Goal: Use online tool/utility: Use online tool/utility

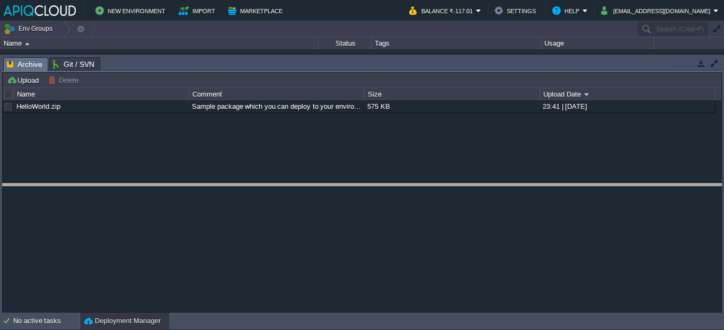
drag, startPoint x: 253, startPoint y: 59, endPoint x: 271, endPoint y: 202, distance: 144.7
click at [271, 202] on body "New Environment Import Marketplace Bonus ₹0.00 Upgrade Account Balance ₹-117.01…" at bounding box center [362, 165] width 724 height 330
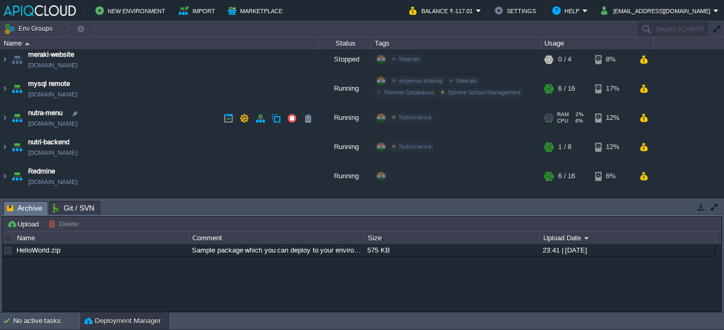
scroll to position [501, 0]
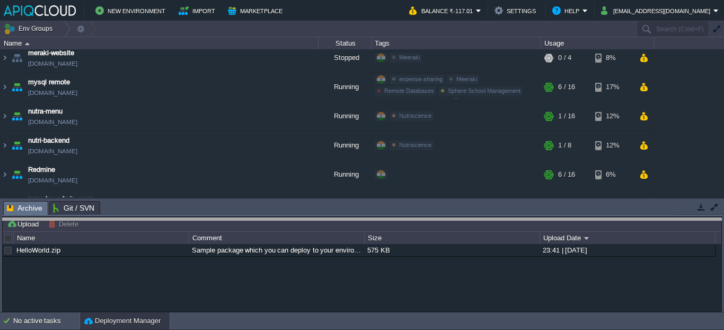
drag, startPoint x: 167, startPoint y: 210, endPoint x: 167, endPoint y: 229, distance: 19.1
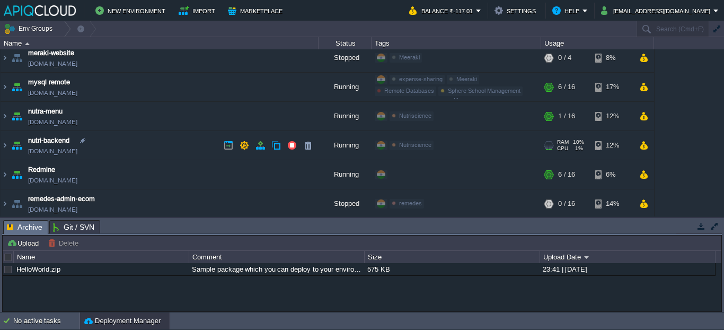
click at [77, 152] on link "[DOMAIN_NAME]" at bounding box center [52, 151] width 49 height 11
click at [77, 123] on link "[DOMAIN_NAME]" at bounding box center [52, 122] width 49 height 11
click at [137, 109] on td "nutra-menu [DOMAIN_NAME]" at bounding box center [160, 116] width 318 height 29
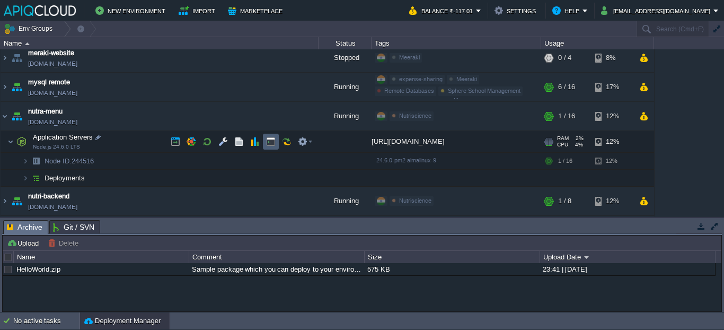
click at [272, 146] on button "button" at bounding box center [271, 142] width 10 height 10
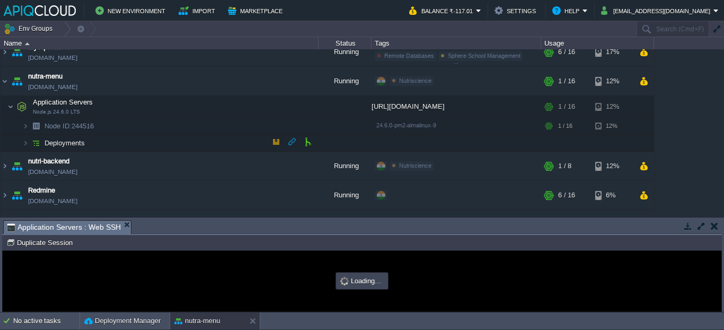
scroll to position [0, 0]
type input "#000000"
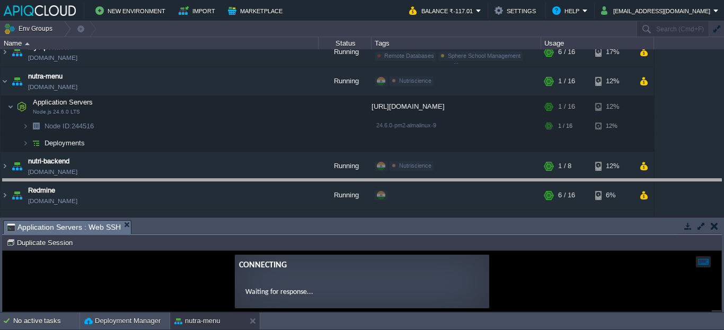
drag, startPoint x: 389, startPoint y: 227, endPoint x: 392, endPoint y: 187, distance: 39.8
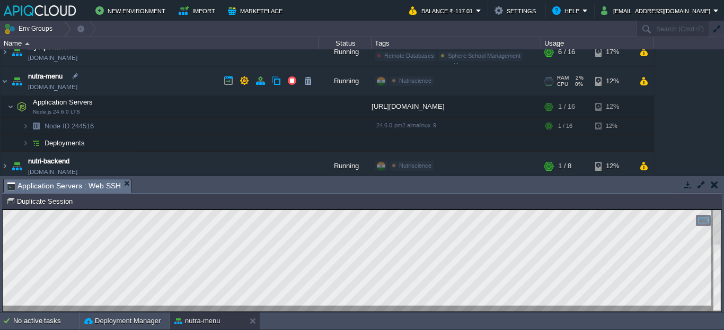
click at [77, 85] on link "[DOMAIN_NAME]" at bounding box center [52, 87] width 49 height 11
click at [250, 305] on div at bounding box center [362, 260] width 718 height 101
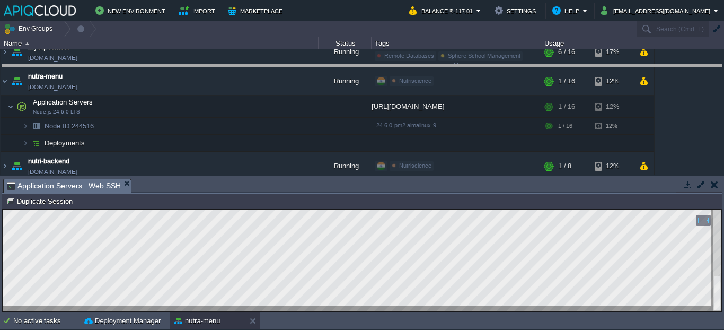
drag, startPoint x: 436, startPoint y: 190, endPoint x: 444, endPoint y: 75, distance: 115.3
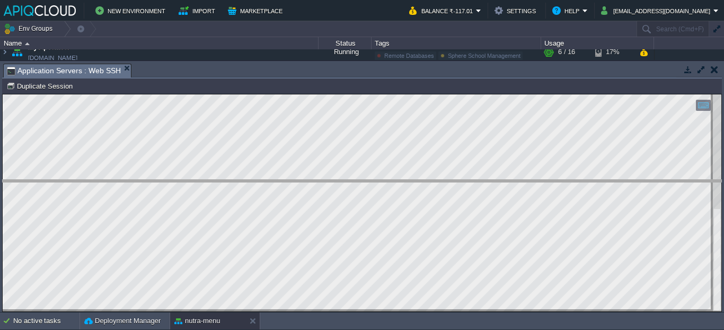
drag, startPoint x: 431, startPoint y: 81, endPoint x: 434, endPoint y: 187, distance: 106.0
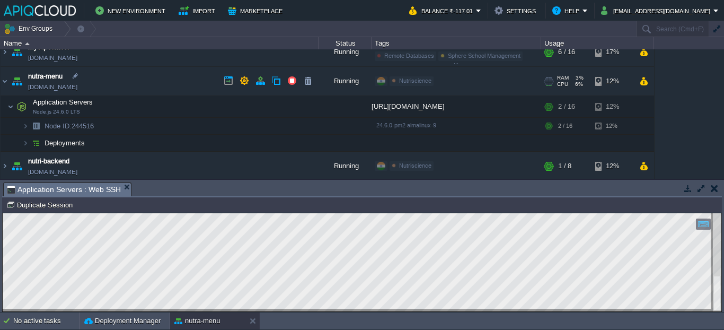
click at [77, 87] on link "[DOMAIN_NAME]" at bounding box center [52, 87] width 49 height 11
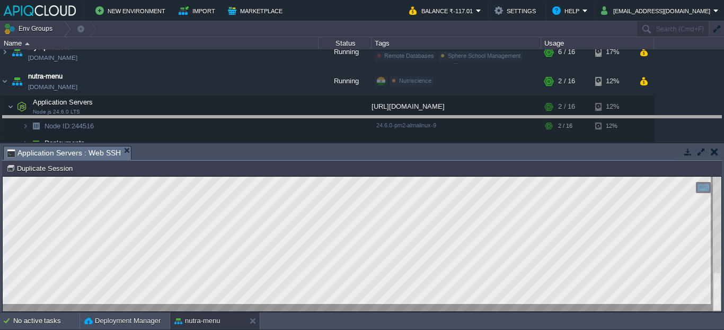
drag, startPoint x: 405, startPoint y: 159, endPoint x: 413, endPoint y: 128, distance: 32.3
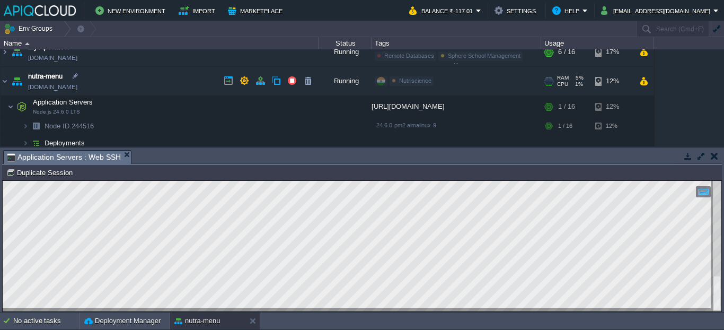
click at [77, 89] on link "[DOMAIN_NAME]" at bounding box center [52, 87] width 49 height 11
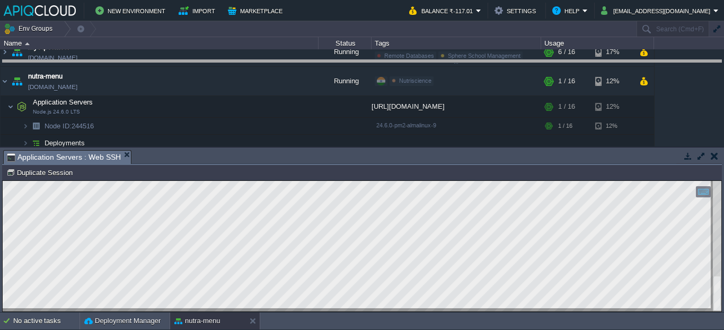
drag, startPoint x: 369, startPoint y: 155, endPoint x: 367, endPoint y: 57, distance: 98.0
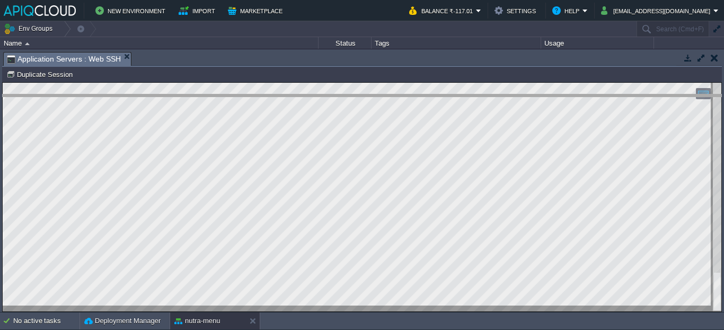
drag, startPoint x: 310, startPoint y: 58, endPoint x: 319, endPoint y: 153, distance: 94.7
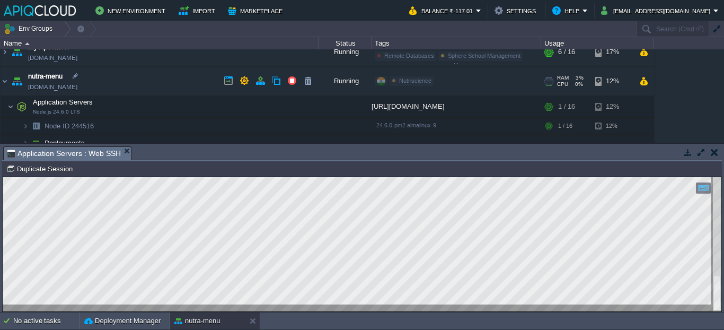
click at [75, 83] on link "[DOMAIN_NAME]" at bounding box center [52, 87] width 49 height 11
click at [73, 83] on link "[DOMAIN_NAME]" at bounding box center [52, 87] width 49 height 11
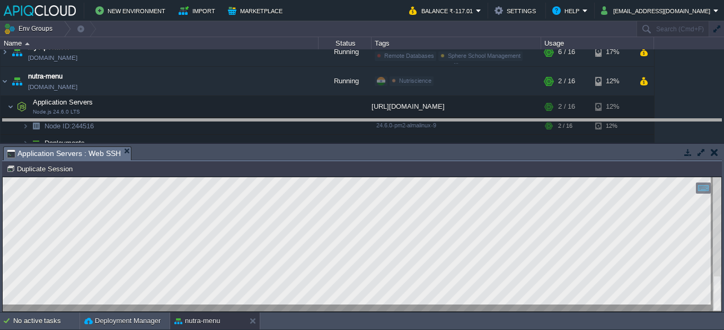
drag, startPoint x: 407, startPoint y: 149, endPoint x: 415, endPoint y: 63, distance: 86.2
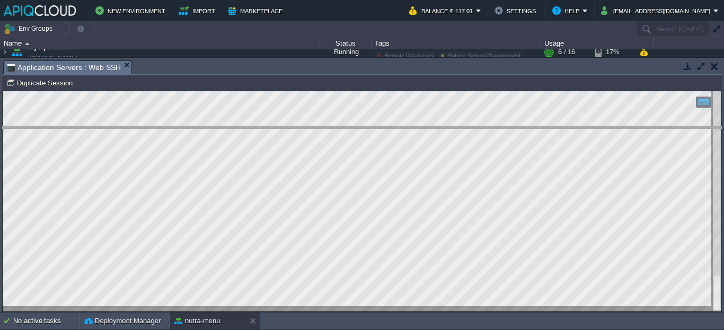
drag, startPoint x: 398, startPoint y: 69, endPoint x: 398, endPoint y: 145, distance: 75.8
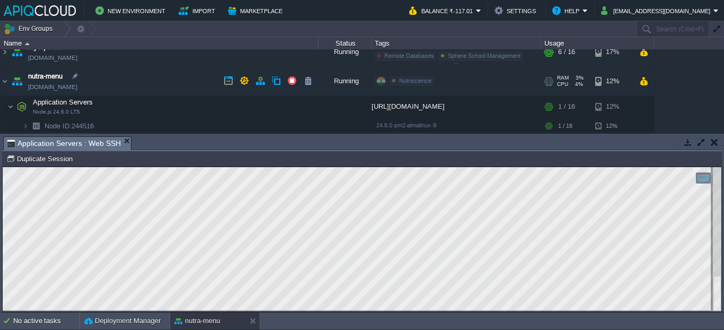
click at [72, 89] on link "[DOMAIN_NAME]" at bounding box center [52, 87] width 49 height 11
click at [61, 86] on link "[DOMAIN_NAME]" at bounding box center [52, 87] width 49 height 11
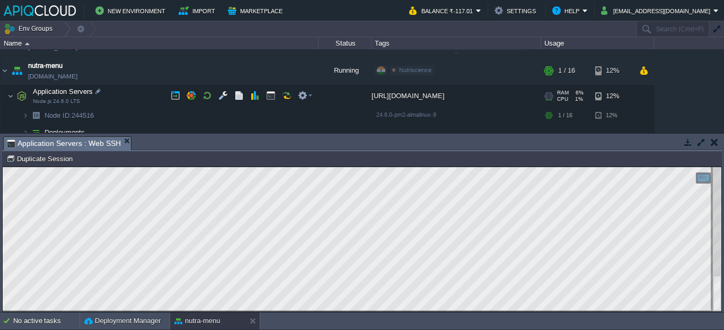
scroll to position [552, 0]
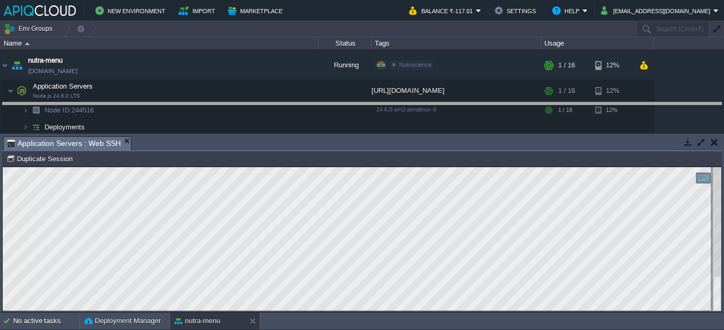
drag, startPoint x: 316, startPoint y: 140, endPoint x: 323, endPoint y: 106, distance: 34.7
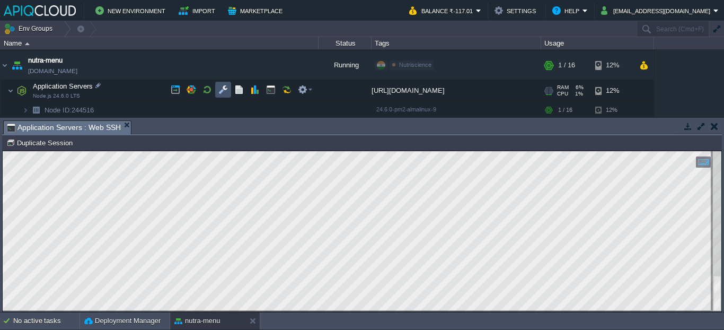
click at [225, 85] on button "button" at bounding box center [223, 90] width 10 height 10
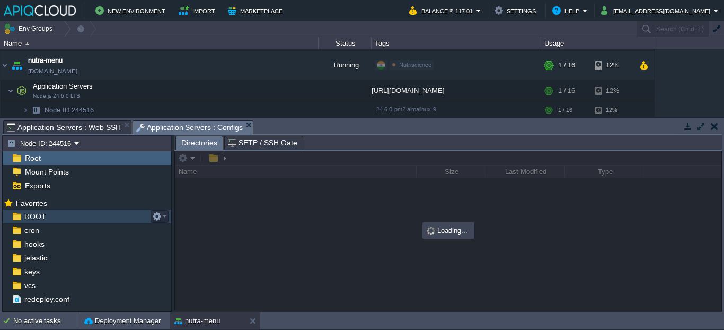
click at [52, 219] on div "ROOT" at bounding box center [87, 216] width 168 height 14
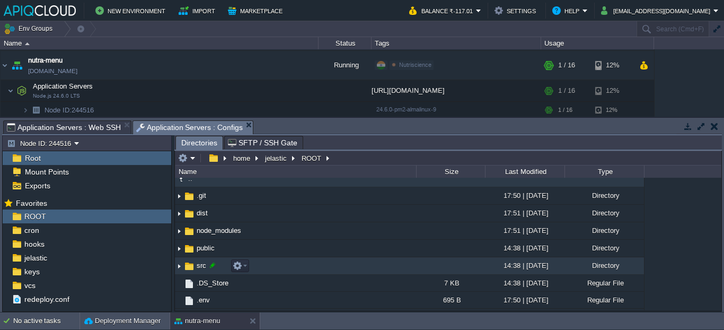
scroll to position [16, 0]
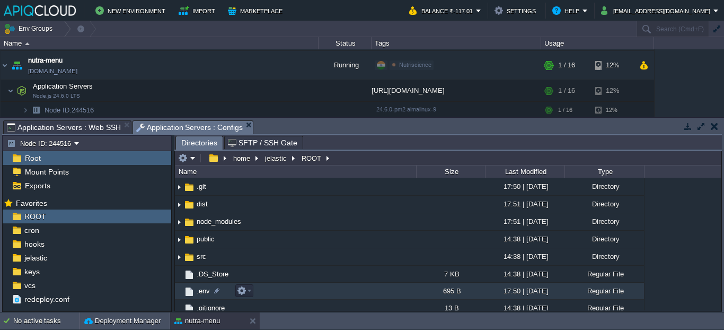
click at [202, 290] on span ".env" at bounding box center [203, 290] width 16 height 9
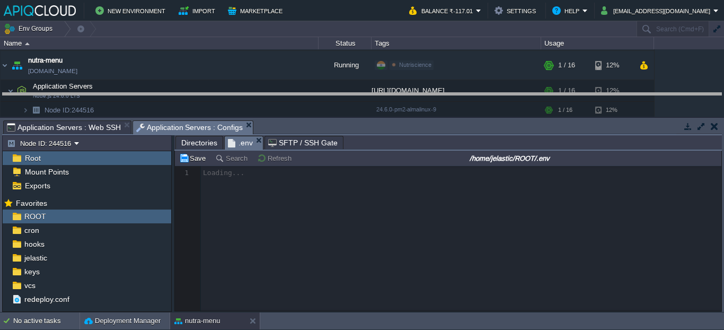
drag, startPoint x: 305, startPoint y: 122, endPoint x: 310, endPoint y: 90, distance: 32.8
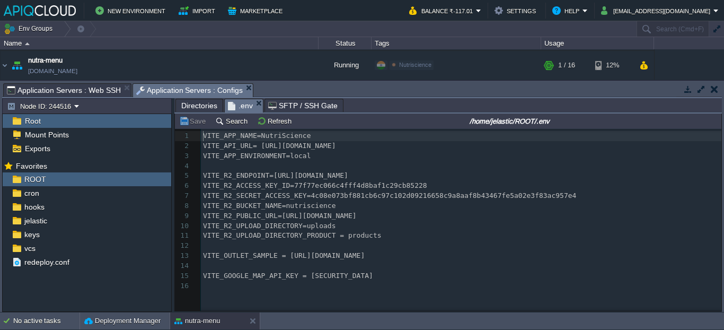
scroll to position [4, 0]
click at [198, 109] on span "Directories" at bounding box center [199, 105] width 36 height 13
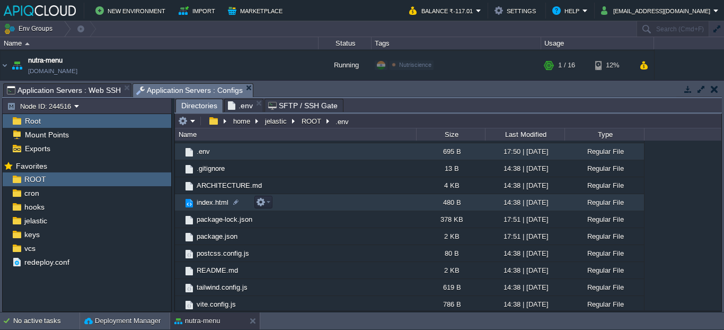
scroll to position [121, 0]
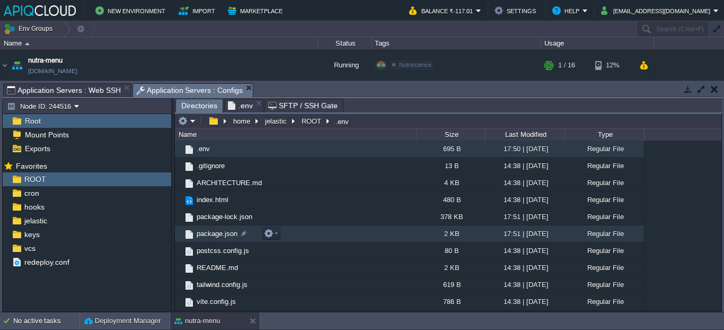
click at [221, 237] on span "package.json" at bounding box center [217, 233] width 44 height 9
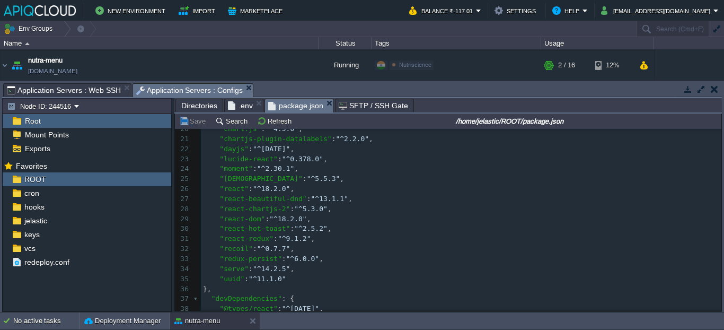
scroll to position [194, 0]
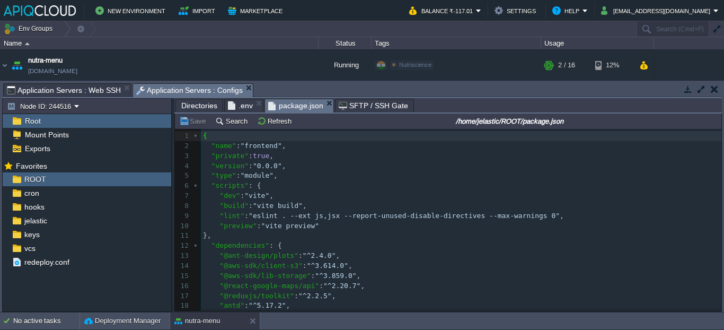
click at [73, 89] on span "Application Servers : Web SSH" at bounding box center [64, 90] width 114 height 13
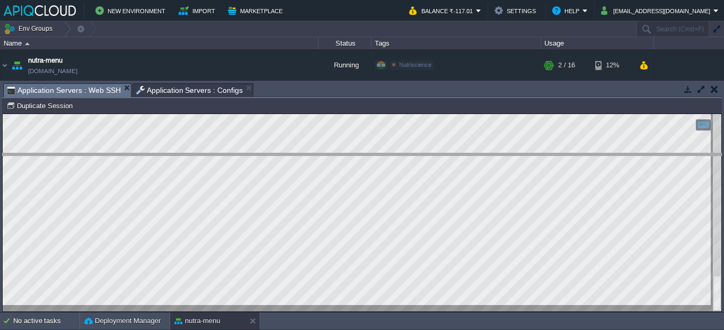
drag, startPoint x: 338, startPoint y: 88, endPoint x: 337, endPoint y: 158, distance: 70.5
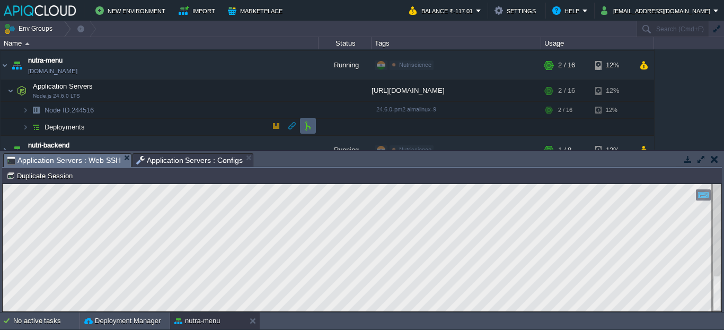
click at [307, 128] on button "button" at bounding box center [308, 126] width 10 height 10
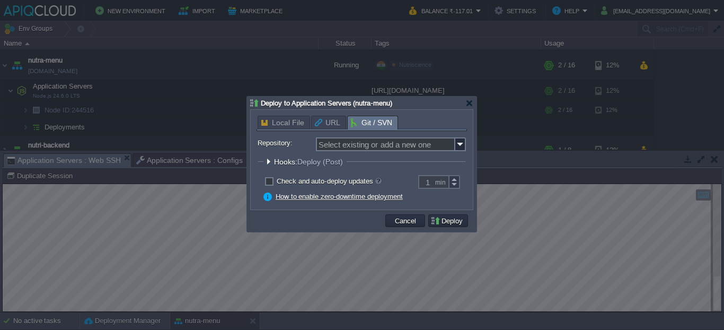
click at [269, 163] on div at bounding box center [268, 161] width 8 height 8
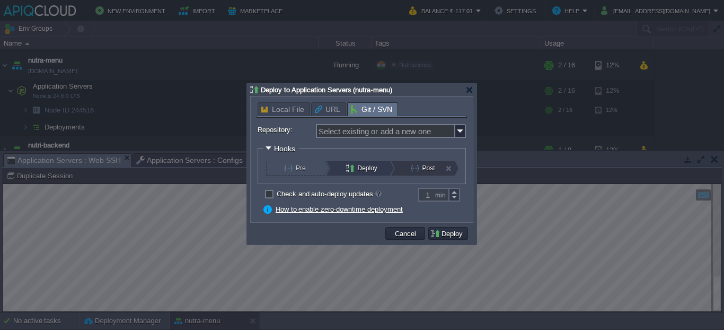
click at [424, 167] on button "Post" at bounding box center [429, 168] width 36 height 15
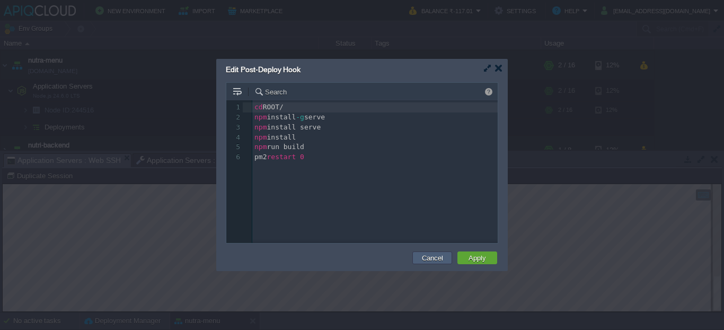
click at [422, 259] on button "Cancel" at bounding box center [433, 258] width 28 height 10
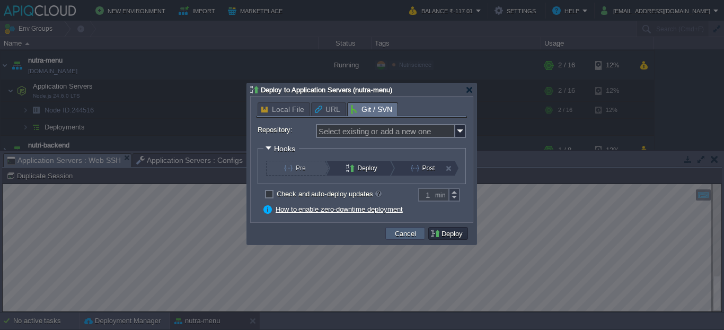
click at [397, 234] on button "Cancel" at bounding box center [406, 233] width 28 height 10
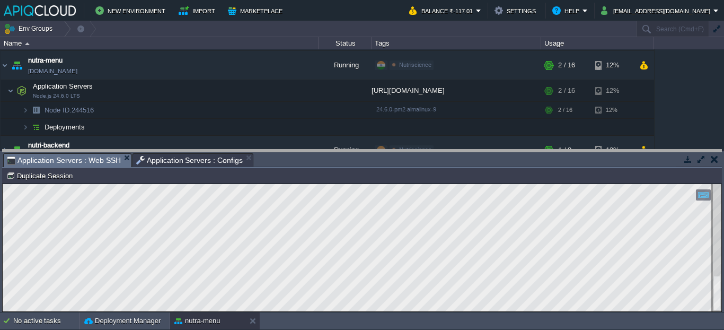
drag, startPoint x: 394, startPoint y: 159, endPoint x: 396, endPoint y: 145, distance: 15.1
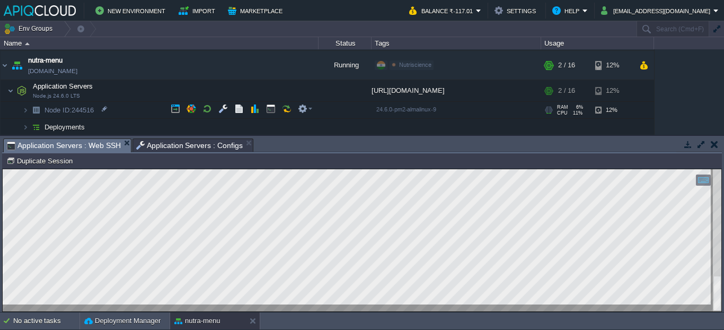
click at [114, 107] on td "Node ID: 244516" at bounding box center [160, 110] width 318 height 17
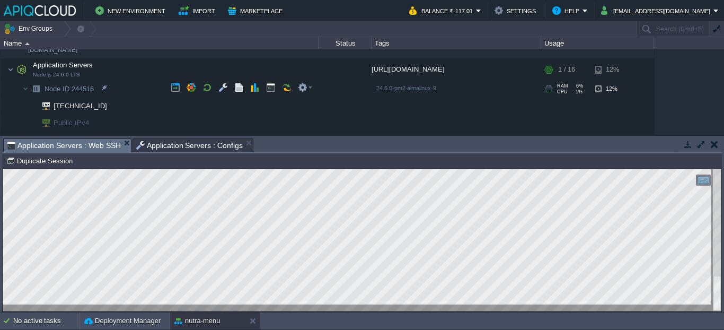
click at [144, 84] on td "Node ID: 244516" at bounding box center [160, 89] width 318 height 17
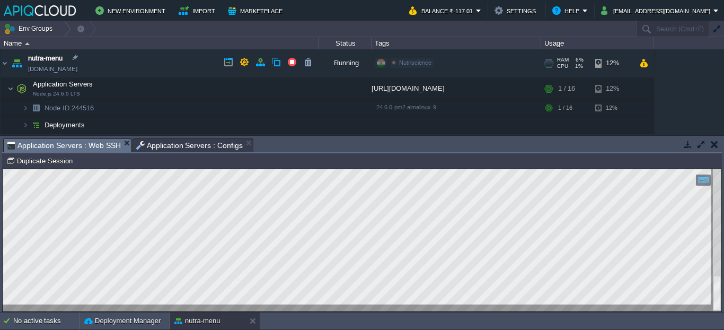
click at [77, 70] on link "[DOMAIN_NAME]" at bounding box center [52, 69] width 49 height 11
click at [77, 67] on link "[DOMAIN_NAME]" at bounding box center [52, 69] width 49 height 11
click at [172, 147] on span "Application Servers : Configs" at bounding box center [189, 145] width 107 height 13
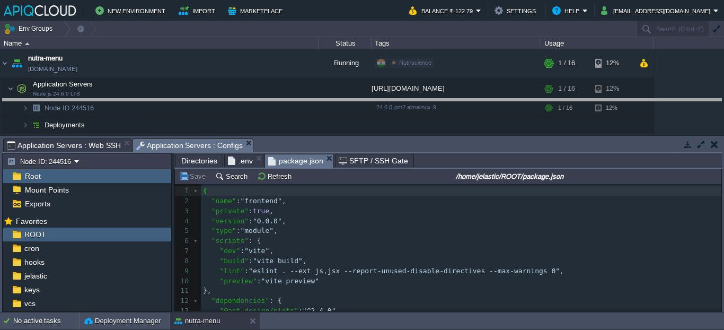
drag, startPoint x: 425, startPoint y: 143, endPoint x: 422, endPoint y: 100, distance: 43.0
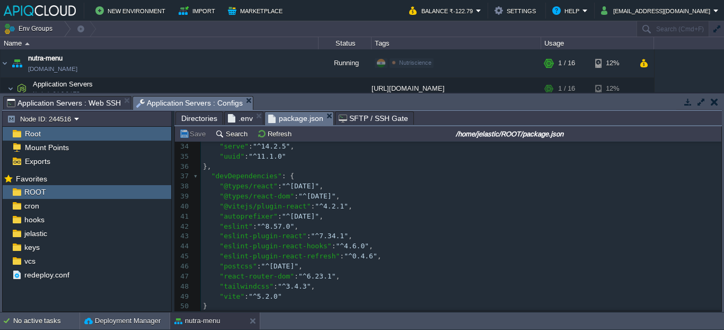
scroll to position [354, 0]
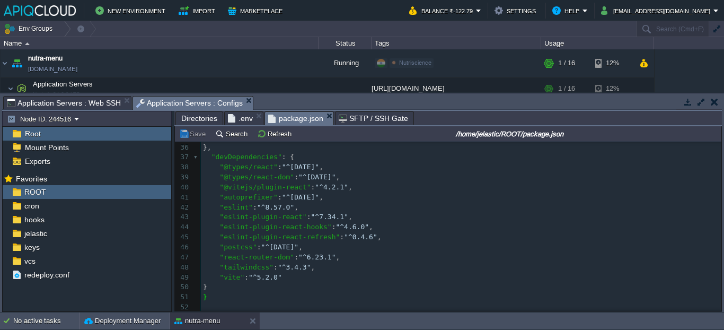
click at [207, 119] on span "Directories" at bounding box center [199, 118] width 36 height 13
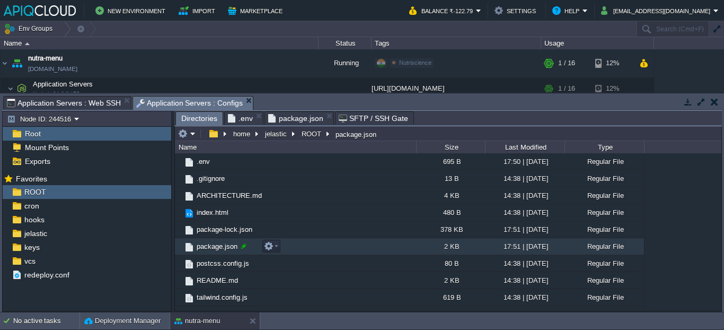
scroll to position [134, 0]
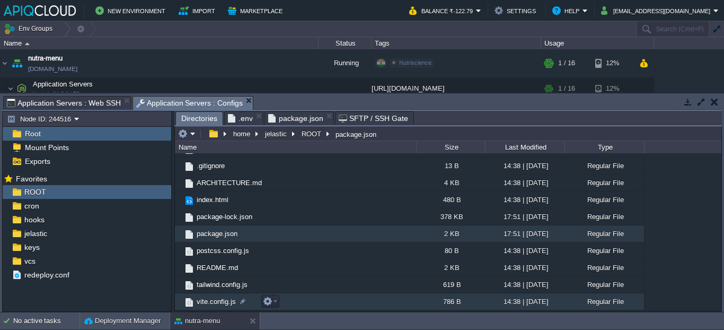
click at [210, 299] on span "vite.config.js" at bounding box center [216, 301] width 42 height 9
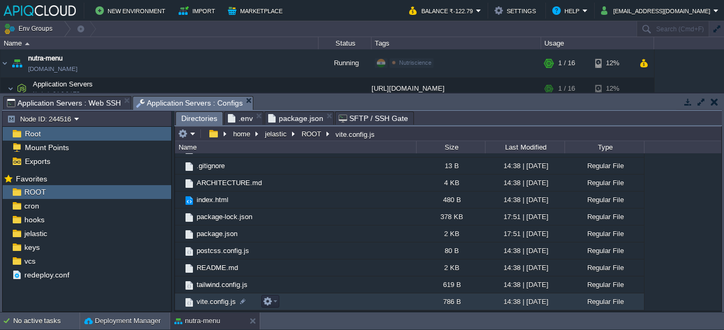
click at [210, 299] on span "vite.config.js" at bounding box center [216, 301] width 42 height 9
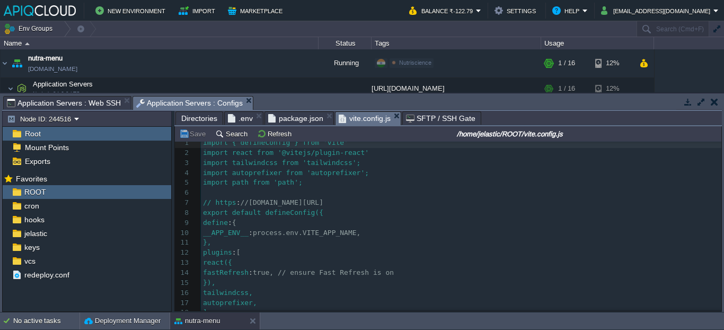
scroll to position [10, 0]
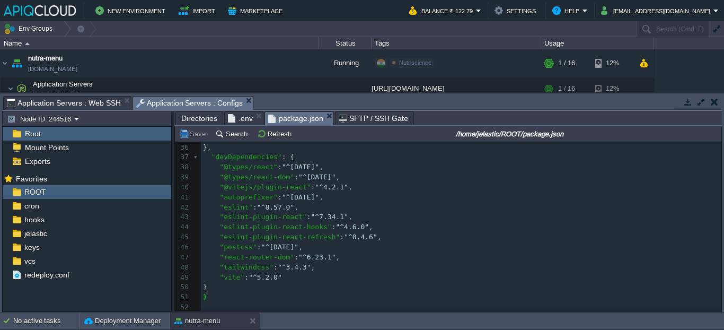
click at [289, 118] on span "package.json" at bounding box center [295, 118] width 55 height 13
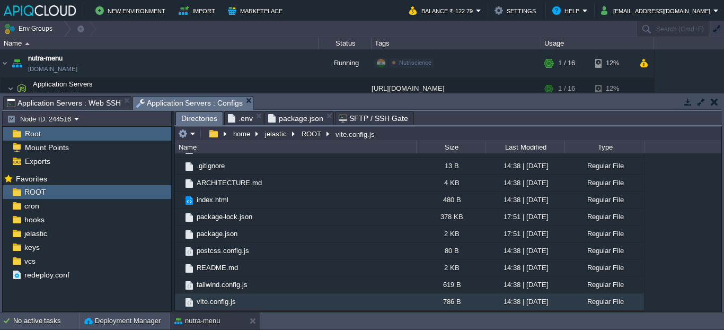
click at [190, 125] on span "Directories" at bounding box center [199, 118] width 36 height 13
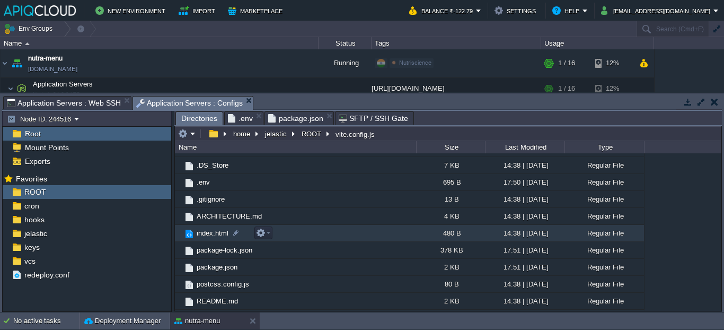
click at [203, 233] on span "index.html" at bounding box center [212, 232] width 35 height 9
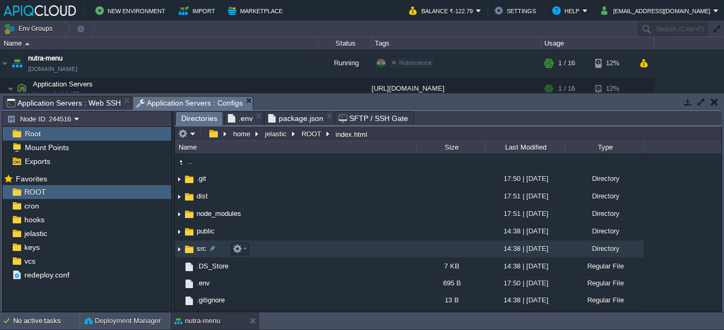
click at [177, 247] on img at bounding box center [179, 249] width 8 height 16
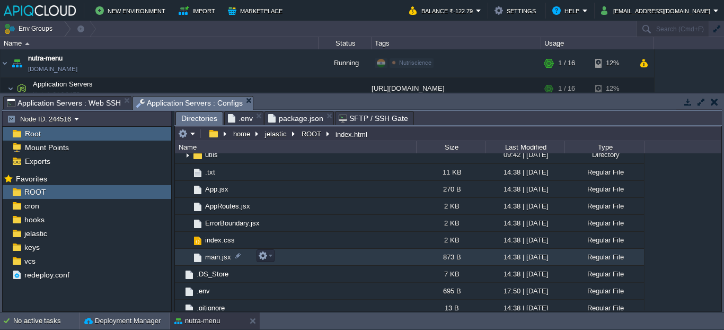
click at [214, 254] on span "main.jsx" at bounding box center [217, 256] width 29 height 9
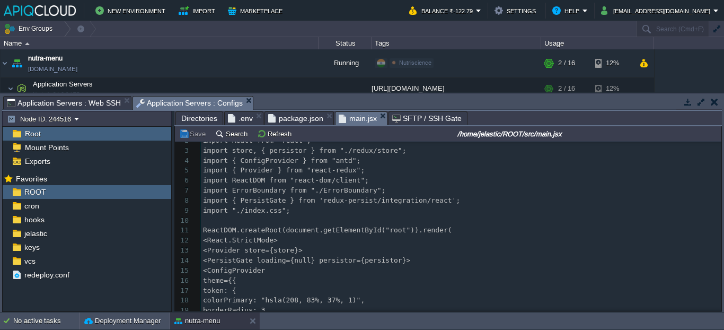
scroll to position [55, 0]
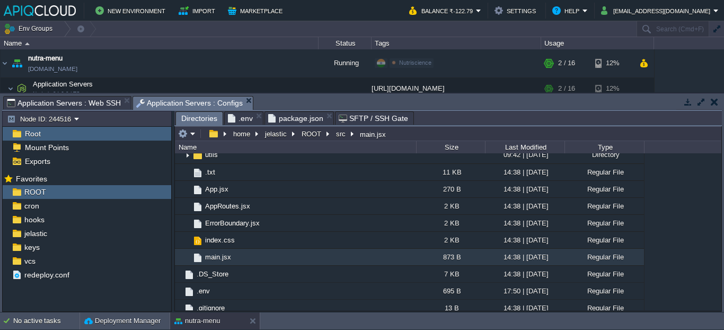
click at [86, 103] on span "Application Servers : Web SSH" at bounding box center [64, 102] width 114 height 13
click at [157, 98] on span "Application Servers : Configs" at bounding box center [189, 102] width 107 height 13
click at [298, 120] on span "package.json" at bounding box center [295, 118] width 55 height 13
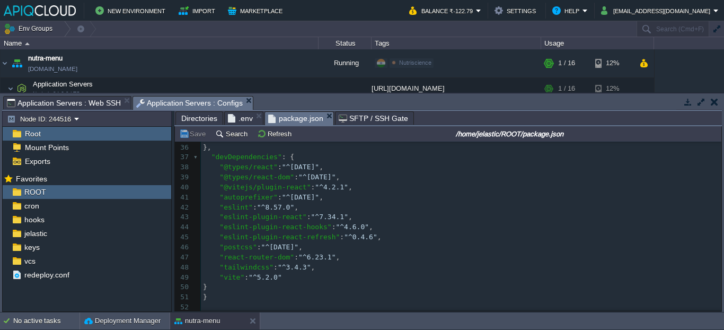
scroll to position [1, 0]
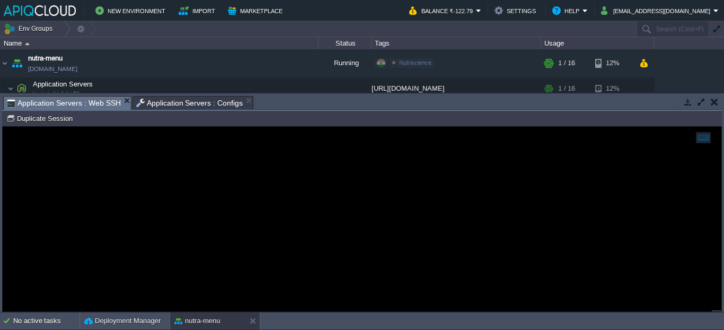
click at [91, 105] on span "Application Servers : Web SSH" at bounding box center [64, 102] width 114 height 13
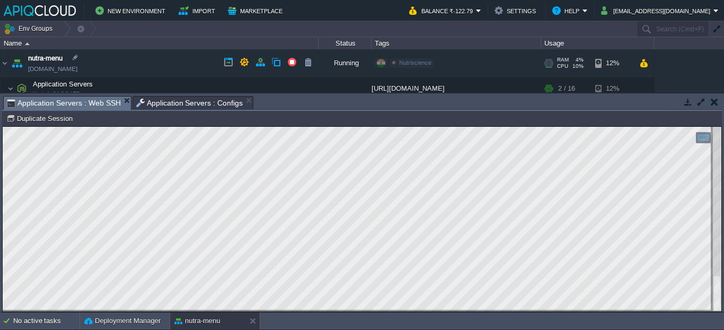
click at [77, 69] on link "[DOMAIN_NAME]" at bounding box center [52, 69] width 49 height 11
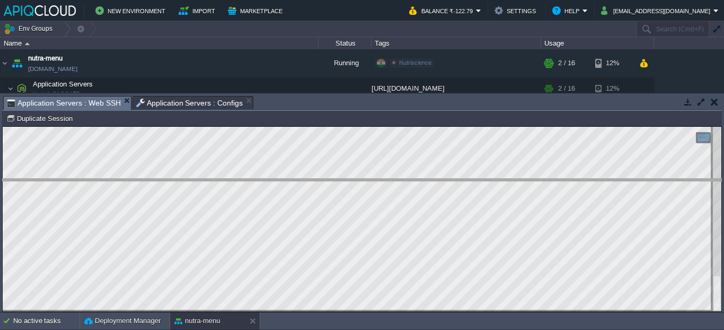
drag, startPoint x: 378, startPoint y: 106, endPoint x: 390, endPoint y: 190, distance: 84.1
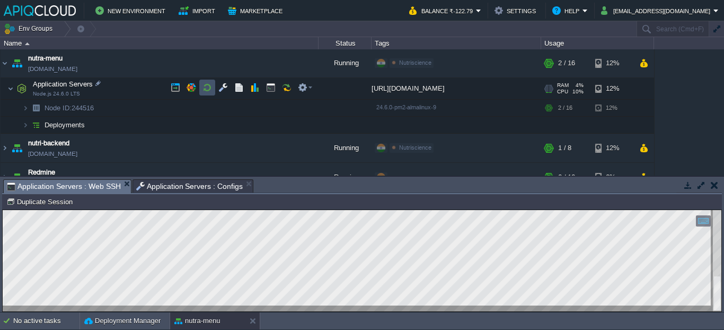
click at [210, 84] on button "button" at bounding box center [207, 88] width 10 height 10
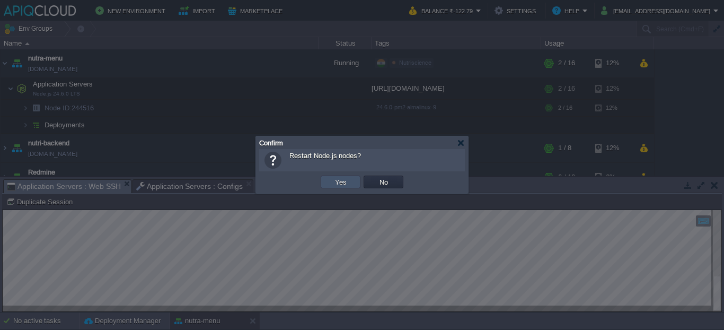
click at [348, 184] on button "Yes" at bounding box center [341, 182] width 18 height 10
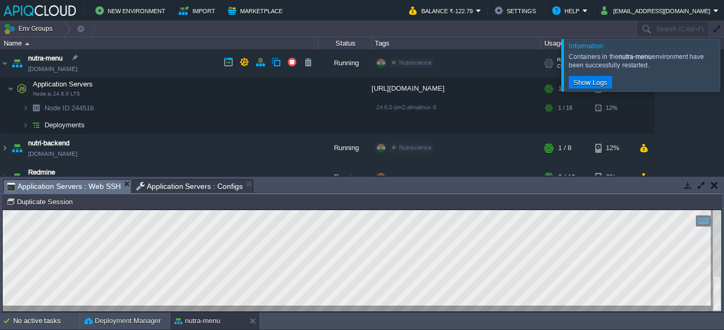
click at [77, 70] on link "[DOMAIN_NAME]" at bounding box center [52, 69] width 49 height 11
click at [723, 59] on div at bounding box center [736, 65] width 0 height 52
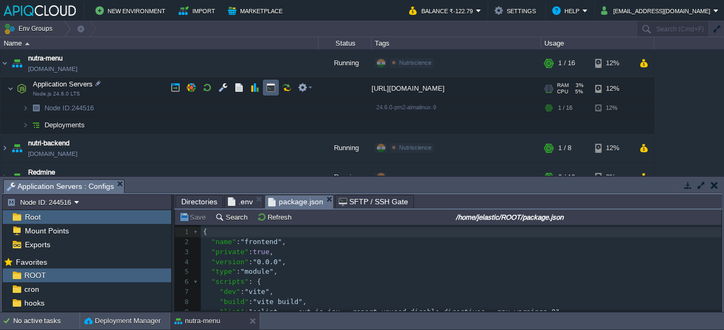
click at [265, 87] on td at bounding box center [271, 87] width 16 height 16
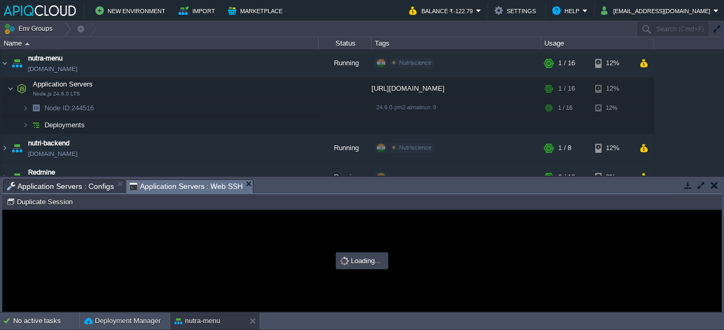
scroll to position [0, 0]
type input "#000000"
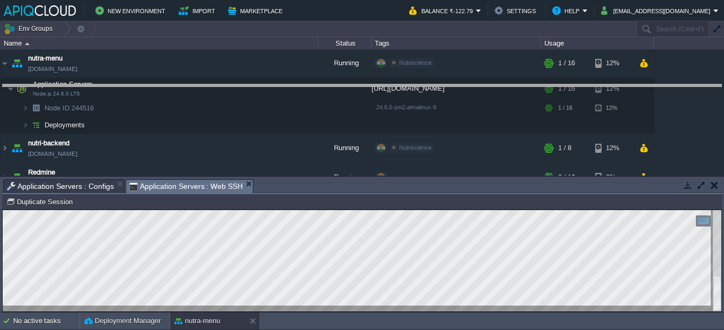
drag, startPoint x: 372, startPoint y: 185, endPoint x: 375, endPoint y: 83, distance: 102.8
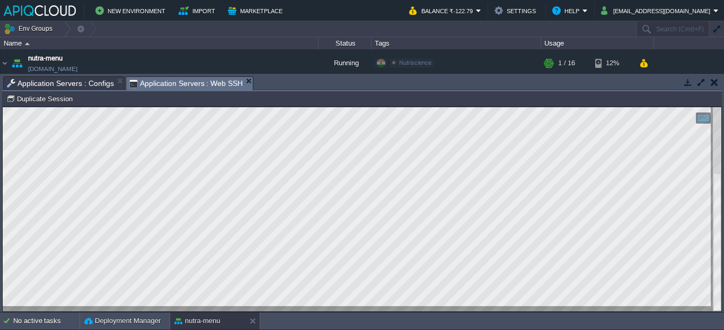
scroll to position [4, 170]
click at [3, 107] on html "Copy: Cmd + C Paste: Cmd + V Settings: Ctrl + Shift + Alt 0" at bounding box center [362, 107] width 718 height 0
type textarea "pm2 serve dist 3000 --name "my-react-vite-app" --spa"
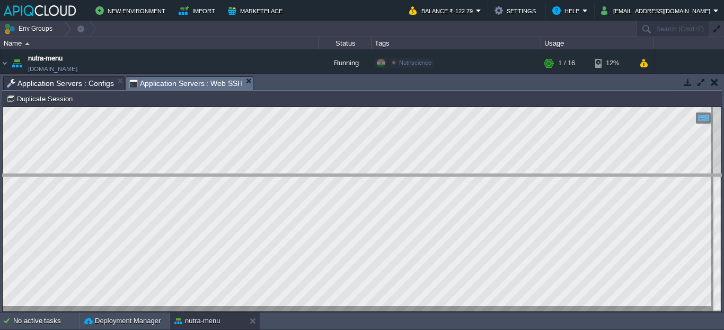
drag, startPoint x: 334, startPoint y: 88, endPoint x: 328, endPoint y: 186, distance: 97.7
